Goal: Task Accomplishment & Management: Manage account settings

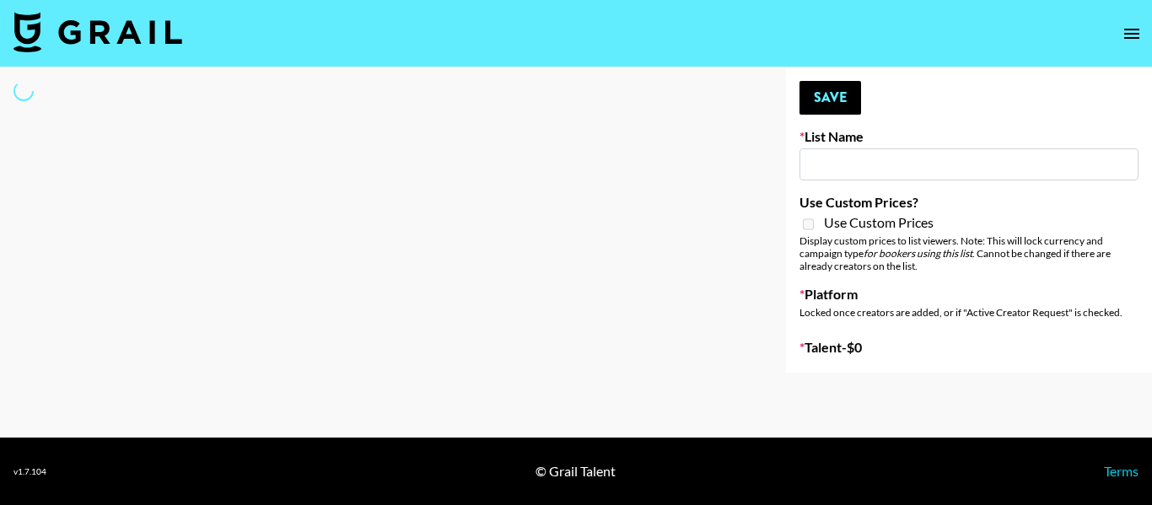
click at [879, 153] on input at bounding box center [968, 164] width 339 height 32
click at [809, 156] on input at bounding box center [968, 164] width 339 height 32
click at [835, 165] on input "sav" at bounding box center [968, 164] width 339 height 32
type input "sav"
click at [930, 115] on div "Your changes have been saved! Save List Name sav Use Custom Prices? Use Custom …" at bounding box center [969, 219] width 366 height 305
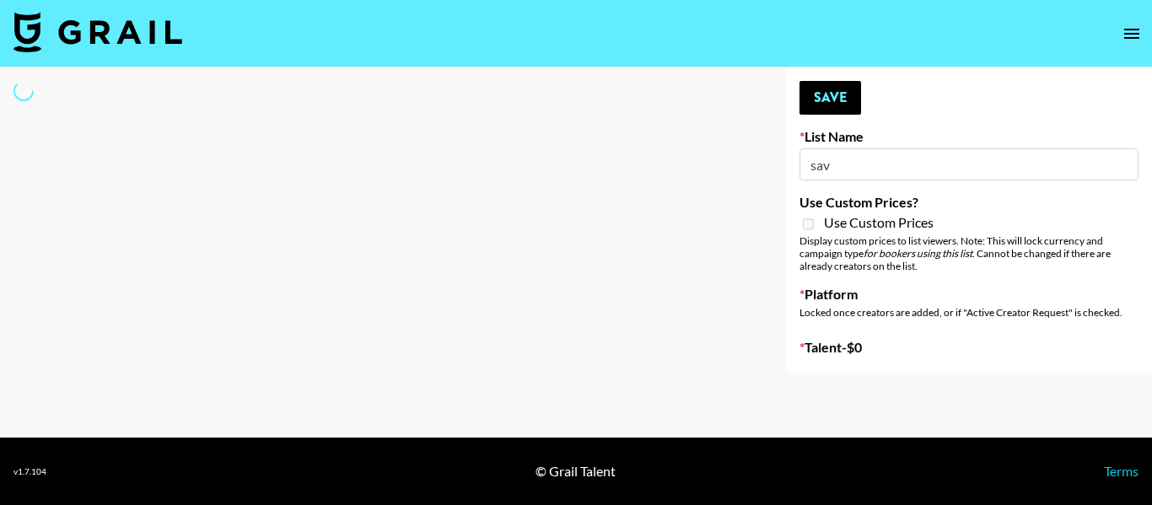
select select "Song"
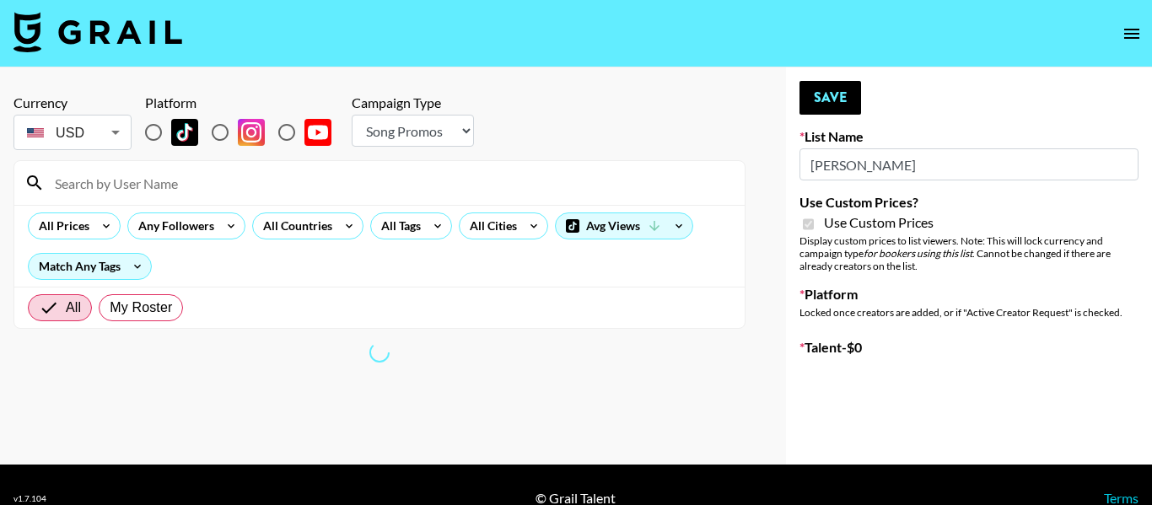
type input "Nourish"
checkbox input "true"
radio input "true"
select select "Brand"
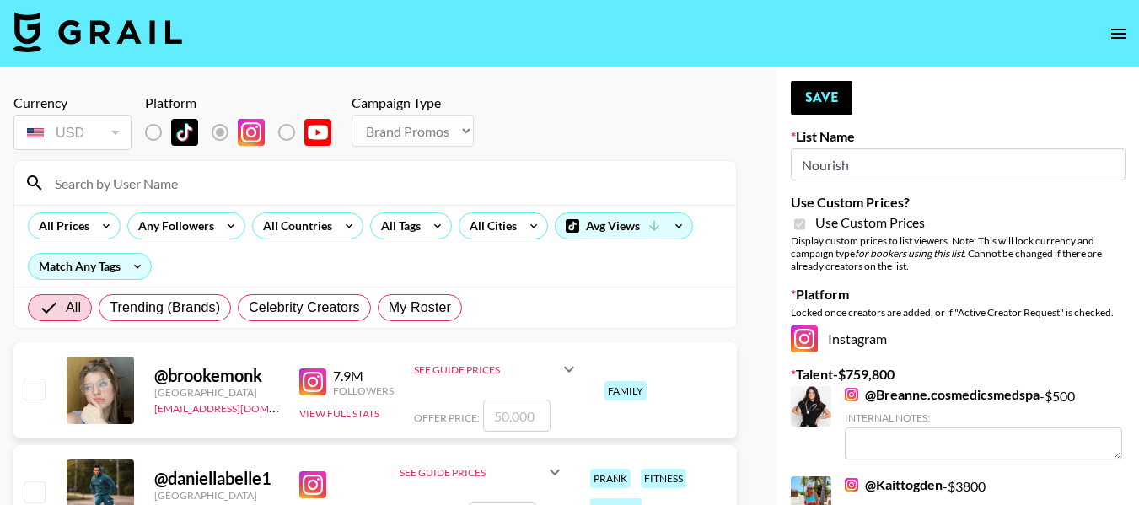
click at [870, 163] on input "Nourish" at bounding box center [958, 164] width 335 height 32
click at [846, 160] on input "Nourish" at bounding box center [958, 164] width 335 height 32
click at [341, 183] on input at bounding box center [385, 182] width 681 height 27
click at [341, 183] on input "sa" at bounding box center [385, 182] width 681 height 27
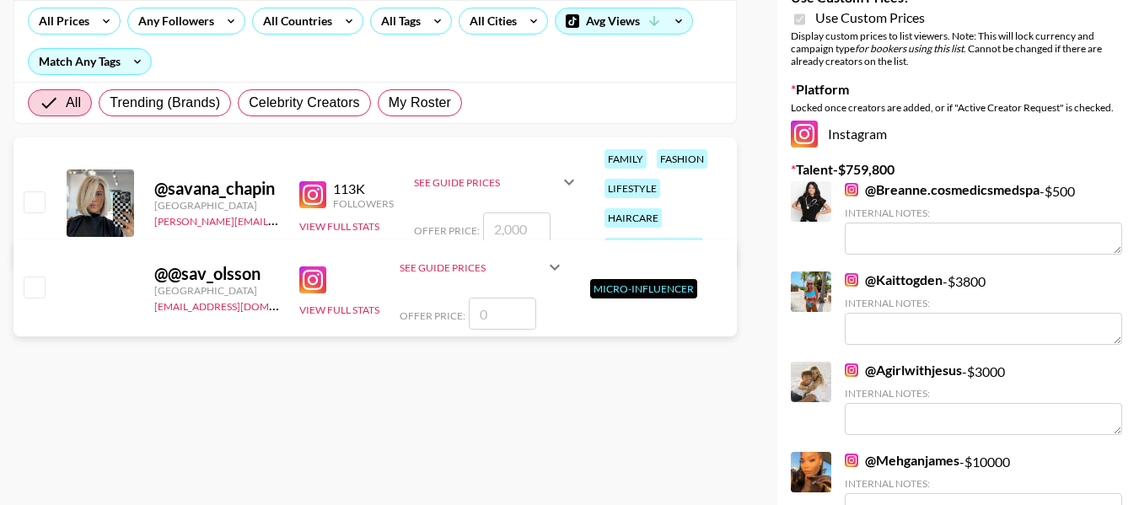
scroll to position [219, 0]
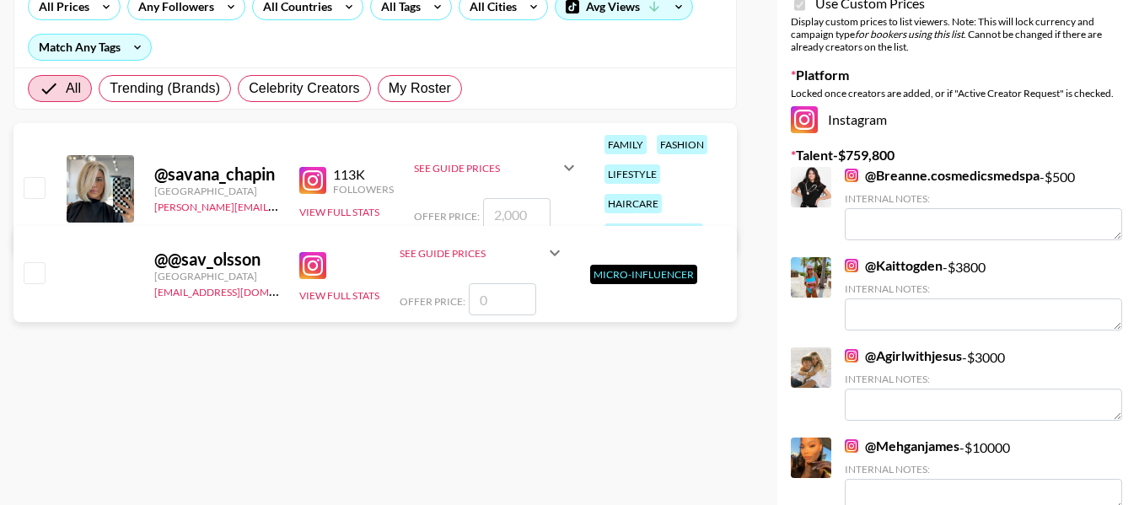
click at [206, 180] on div "@ savana_chapin" at bounding box center [216, 174] width 125 height 21
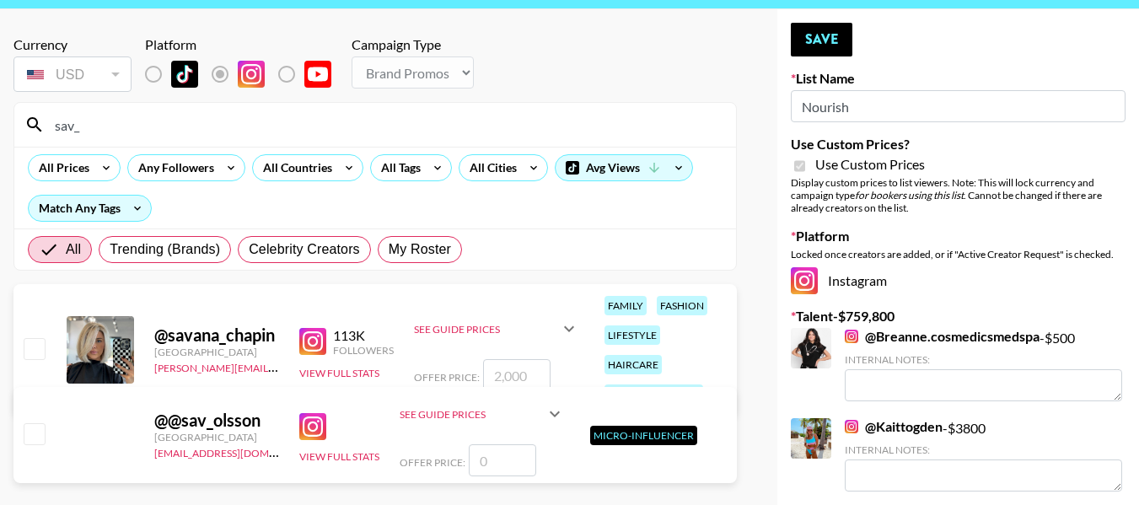
scroll to position [44, 0]
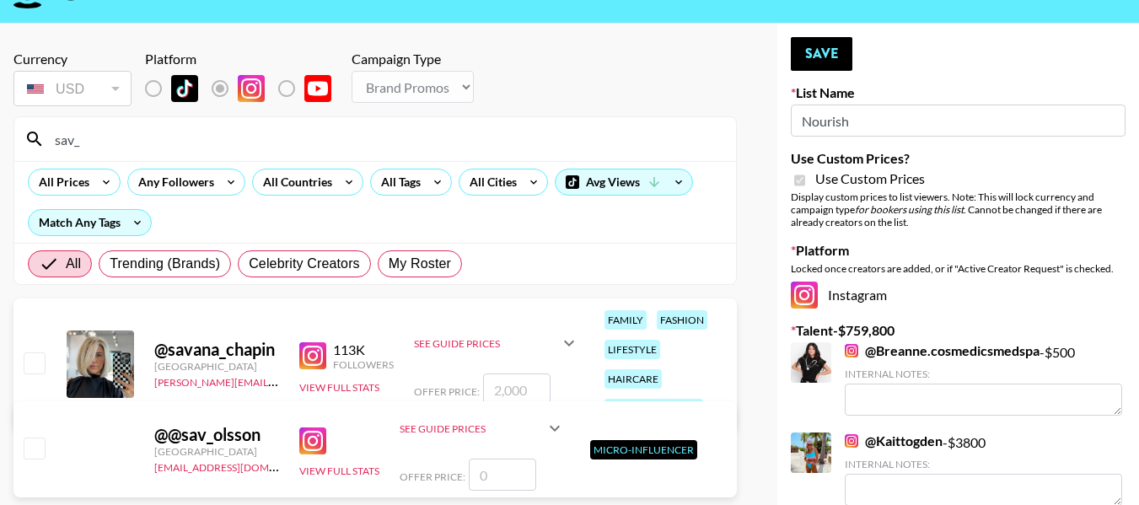
click at [282, 143] on input "sav_" at bounding box center [385, 139] width 681 height 27
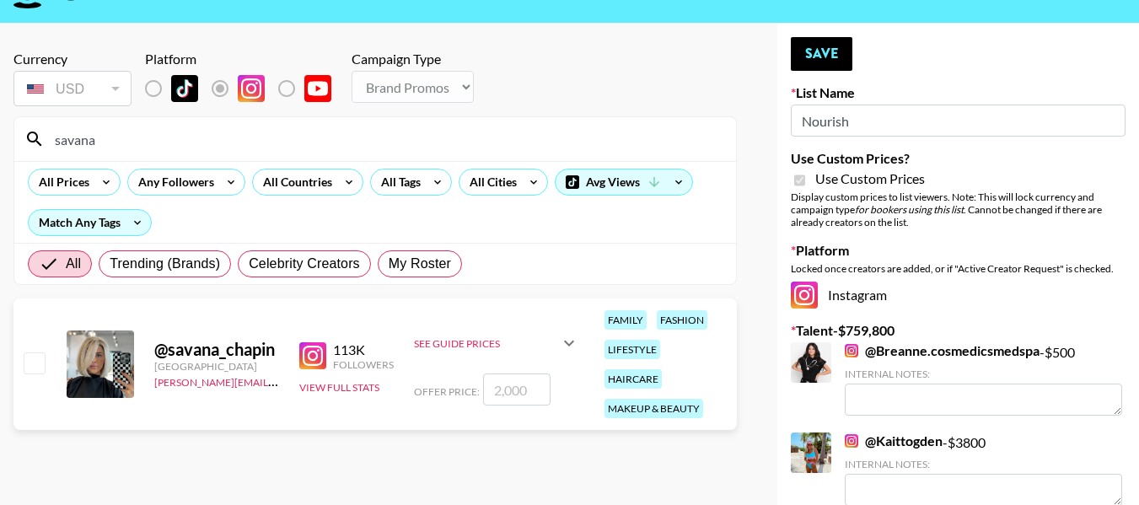
type input "savana"
click at [514, 385] on input "number" at bounding box center [516, 389] width 67 height 32
type input "2"
checkbox input "true"
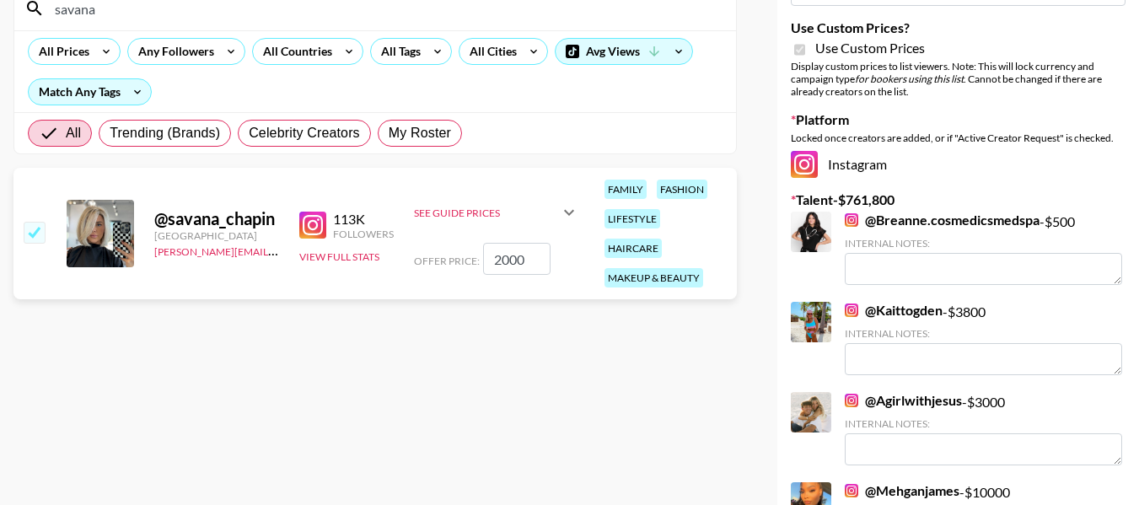
scroll to position [0, 0]
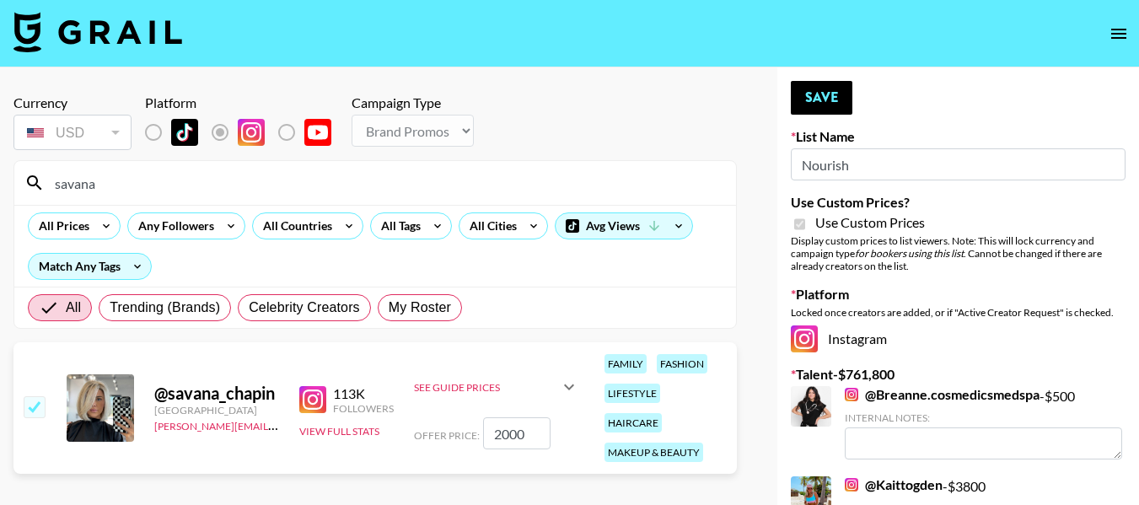
click at [510, 431] on input "2000" at bounding box center [516, 433] width 67 height 32
type input "5500"
click at [819, 103] on button "Save" at bounding box center [822, 98] width 62 height 34
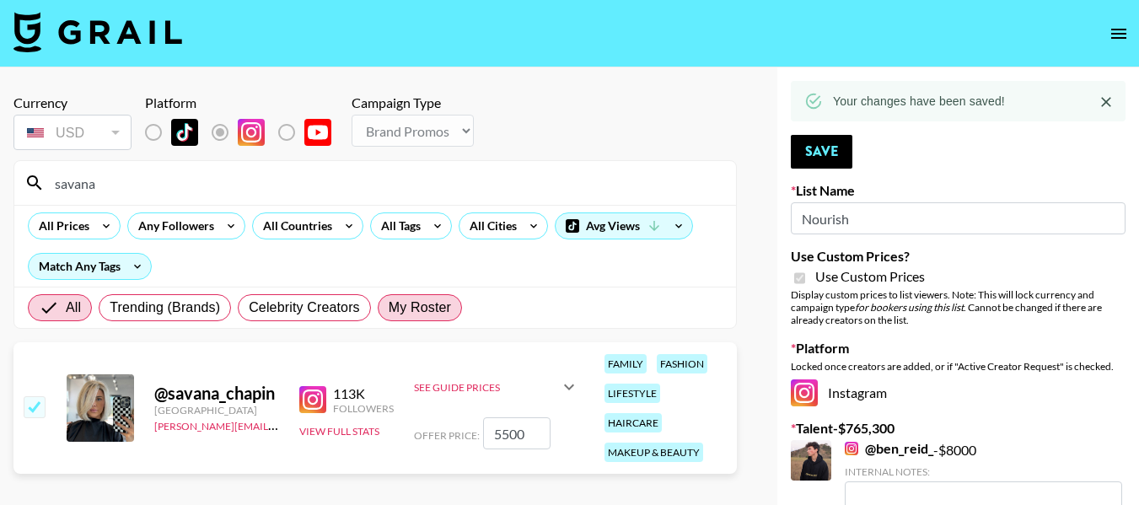
click at [425, 304] on span "My Roster" at bounding box center [420, 308] width 62 height 20
click at [389, 308] on input "My Roster" at bounding box center [389, 308] width 0 height 0
radio input "true"
click at [147, 193] on input "savana" at bounding box center [385, 182] width 681 height 27
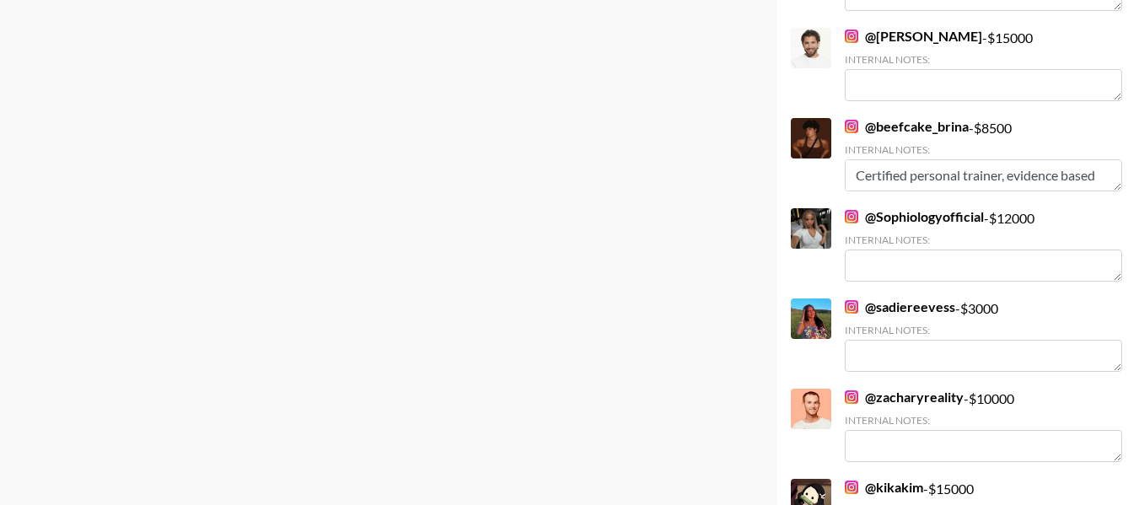
scroll to position [3256, 0]
